Goal: Entertainment & Leisure: Consume media (video, audio)

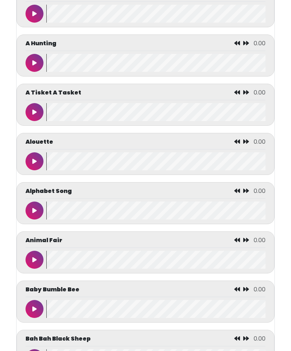
scroll to position [231, 0]
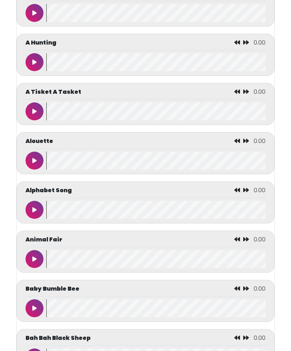
click at [238, 6] on wave at bounding box center [155, 13] width 219 height 18
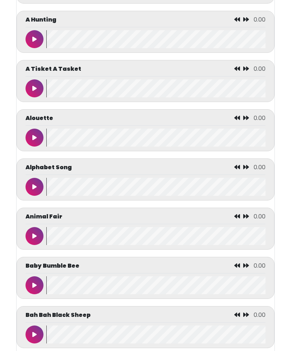
scroll to position [255, 0]
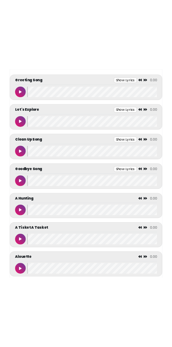
scroll to position [60, 0]
